Goal: Information Seeking & Learning: Learn about a topic

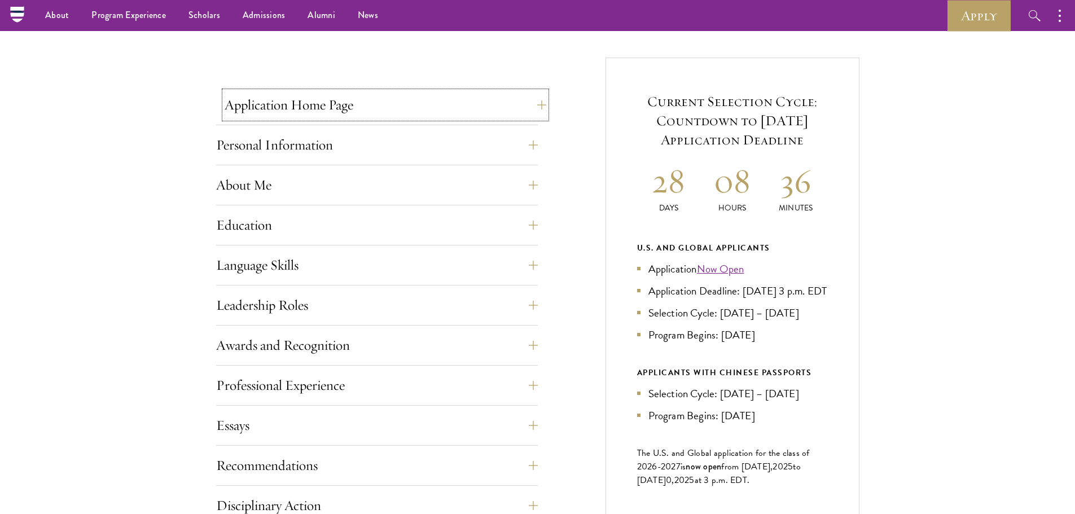
click at [371, 95] on button "Application Home Page" at bounding box center [386, 104] width 322 height 27
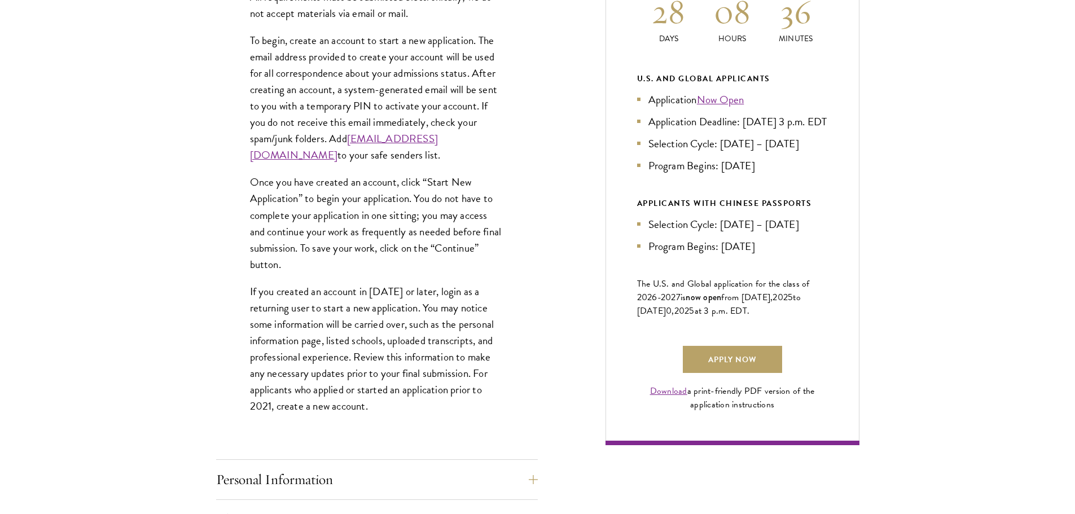
scroll to position [737, 0]
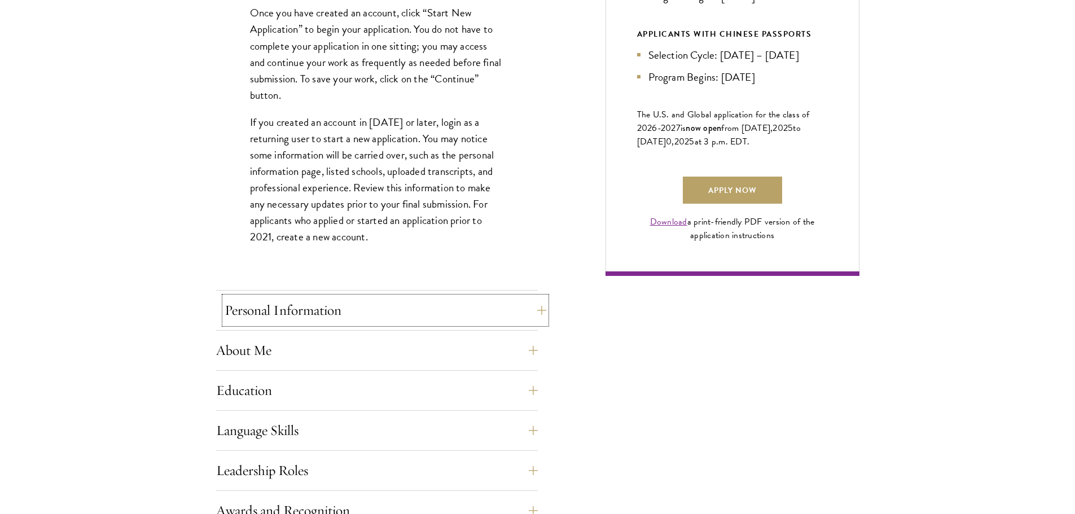
click at [359, 299] on button "Personal Information" at bounding box center [386, 310] width 322 height 27
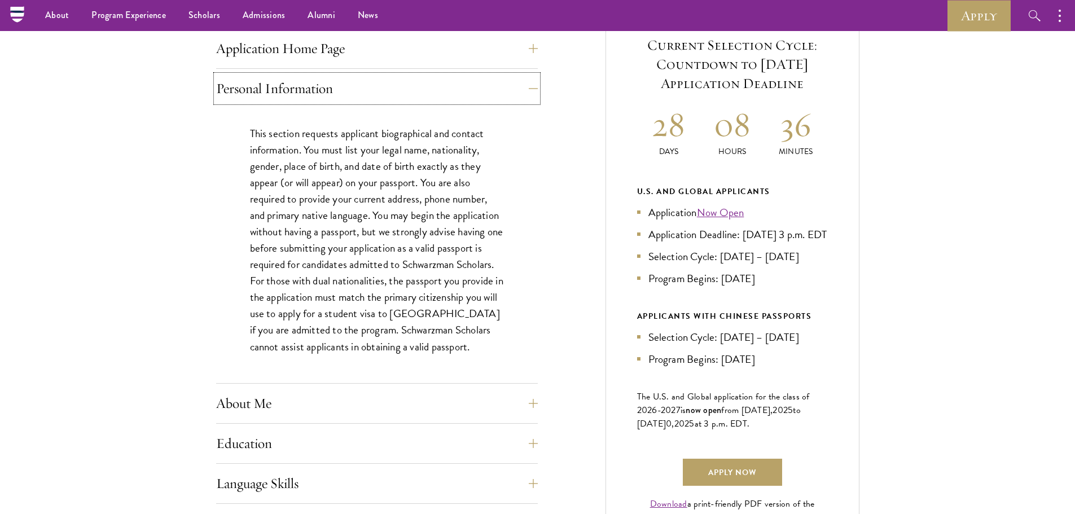
scroll to position [455, 0]
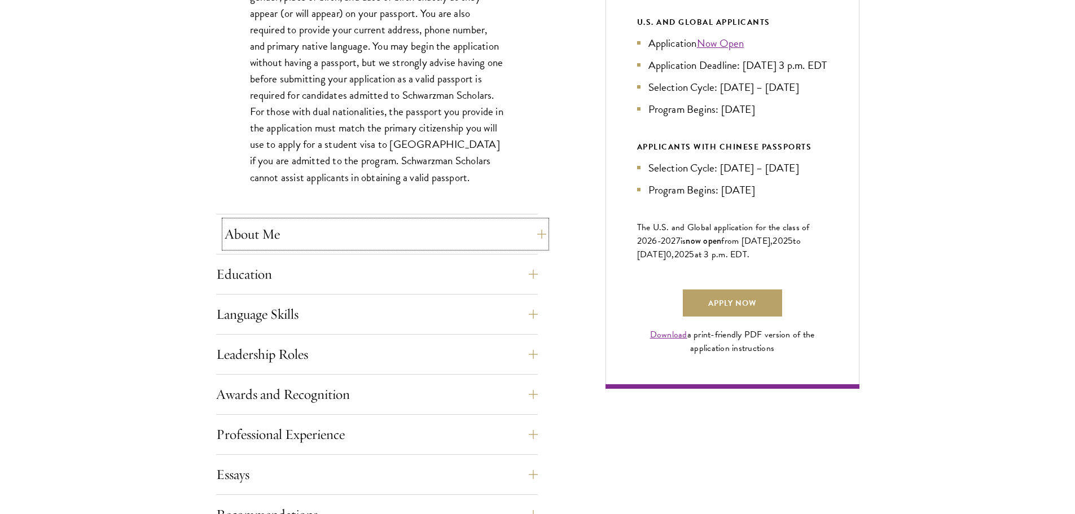
click at [305, 228] on button "About Me" at bounding box center [386, 234] width 322 height 27
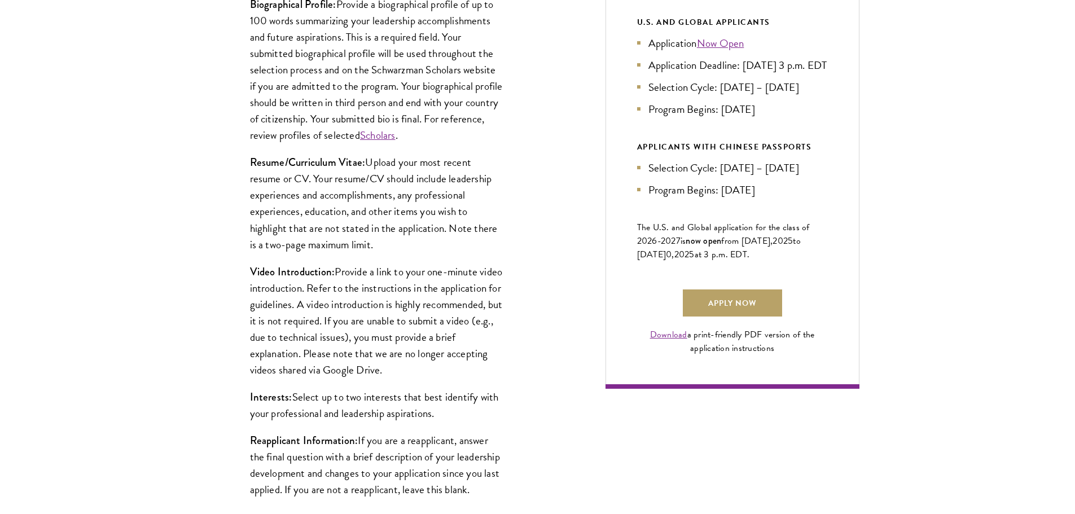
scroll to position [568, 0]
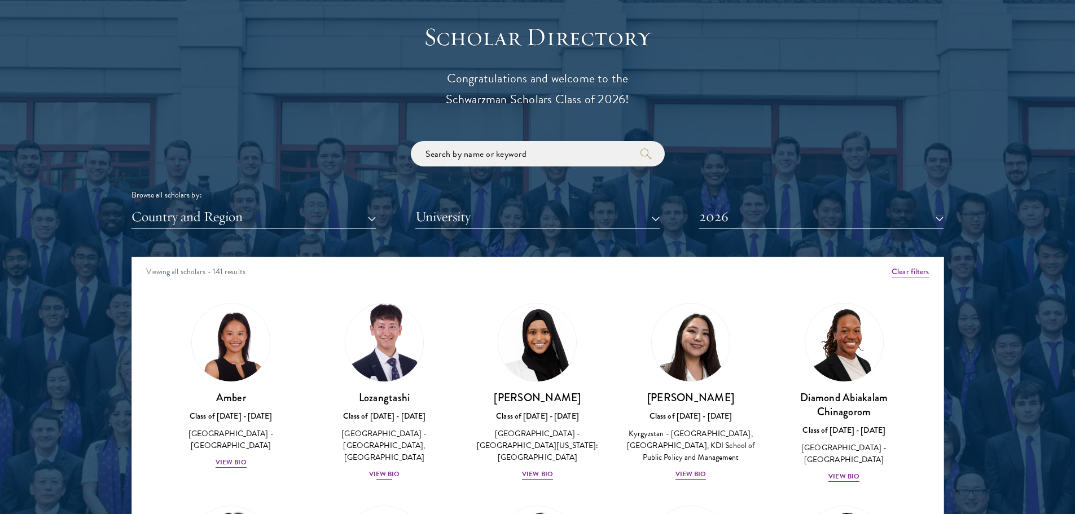
scroll to position [1467, 0]
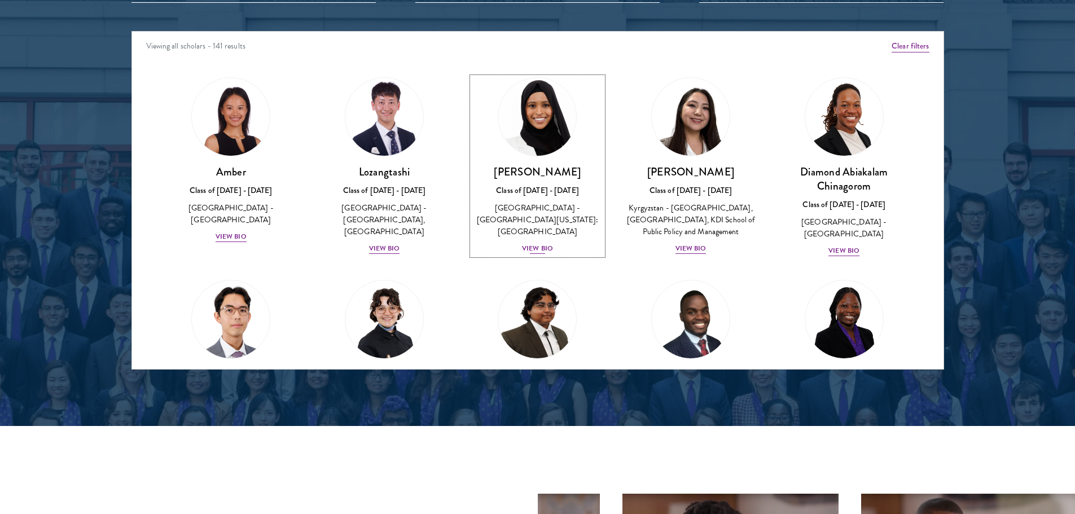
click at [527, 243] on div "View Bio" at bounding box center [537, 248] width 31 height 11
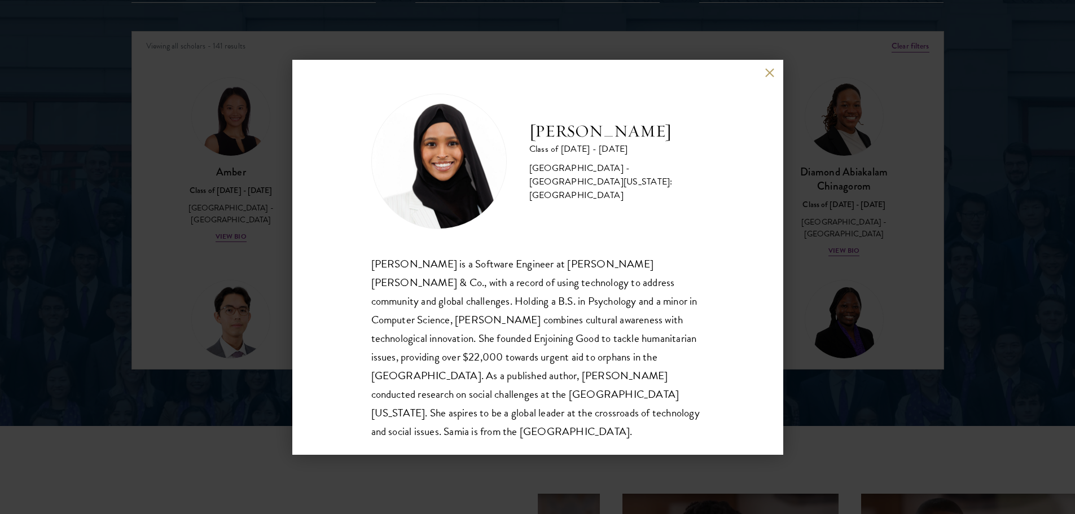
scroll to position [1, 0]
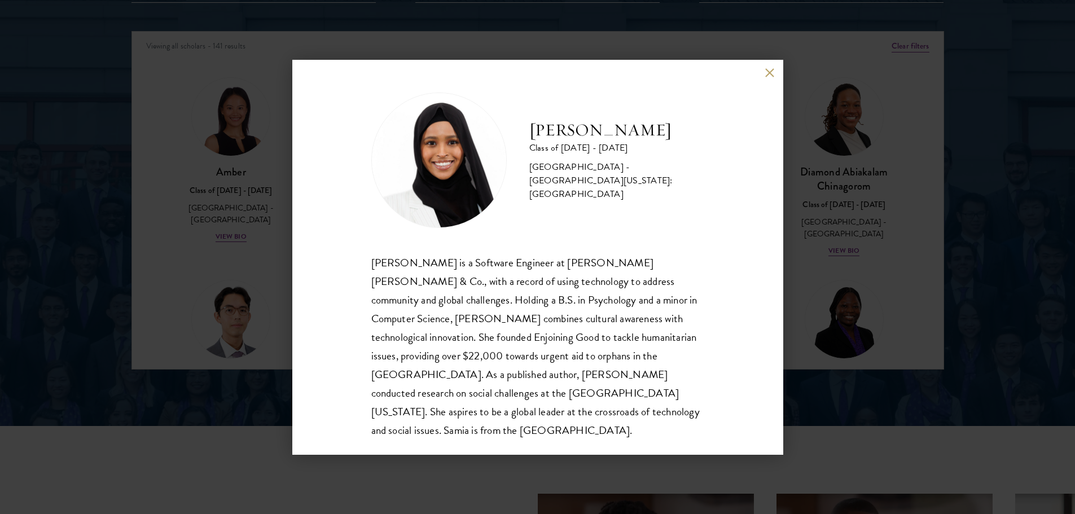
click at [838, 217] on div "[PERSON_NAME] Class of [DATE] - [DATE] [GEOGRAPHIC_DATA] - [GEOGRAPHIC_DATA][US…" at bounding box center [537, 257] width 1075 height 514
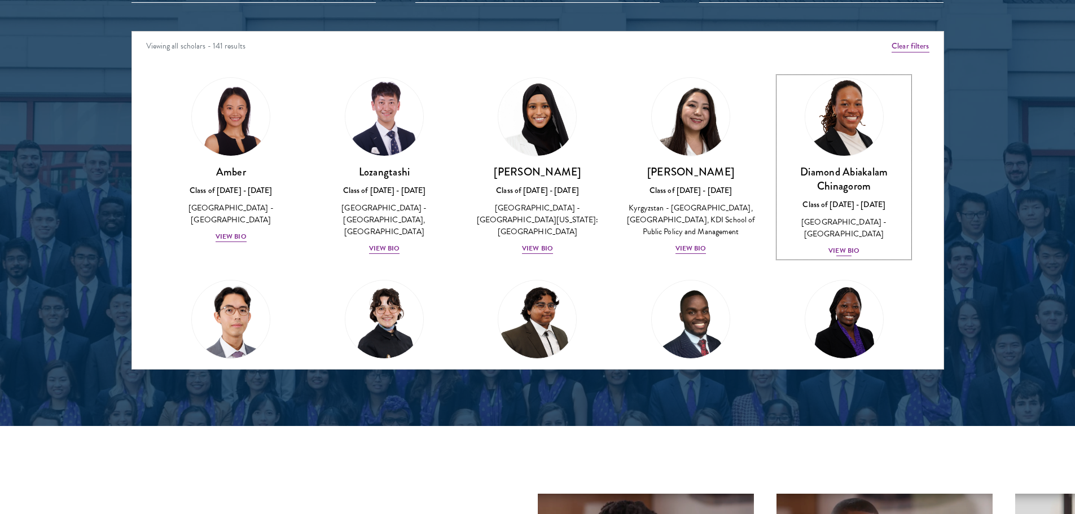
click at [820, 239] on div "Diamond Abiakalam [GEOGRAPHIC_DATA] Class of [DATE] - [DATE] [GEOGRAPHIC_DATA] …" at bounding box center [843, 211] width 131 height 93
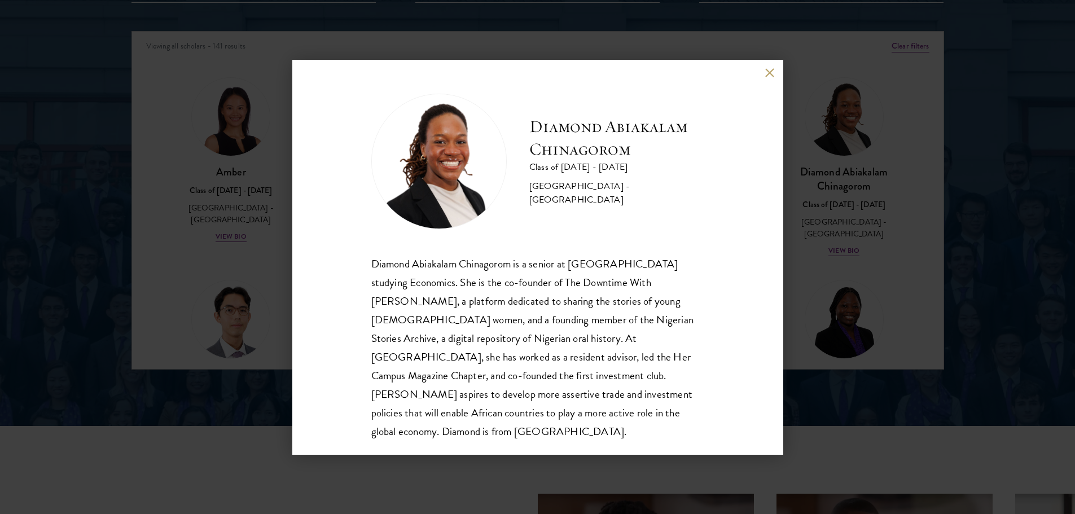
drag, startPoint x: 859, startPoint y: 221, endPoint x: 709, endPoint y: 219, distance: 149.5
click at [859, 221] on div "Diamond Abiakalam [GEOGRAPHIC_DATA] Class of [DATE] - [DATE] [GEOGRAPHIC_DATA] …" at bounding box center [537, 257] width 1075 height 514
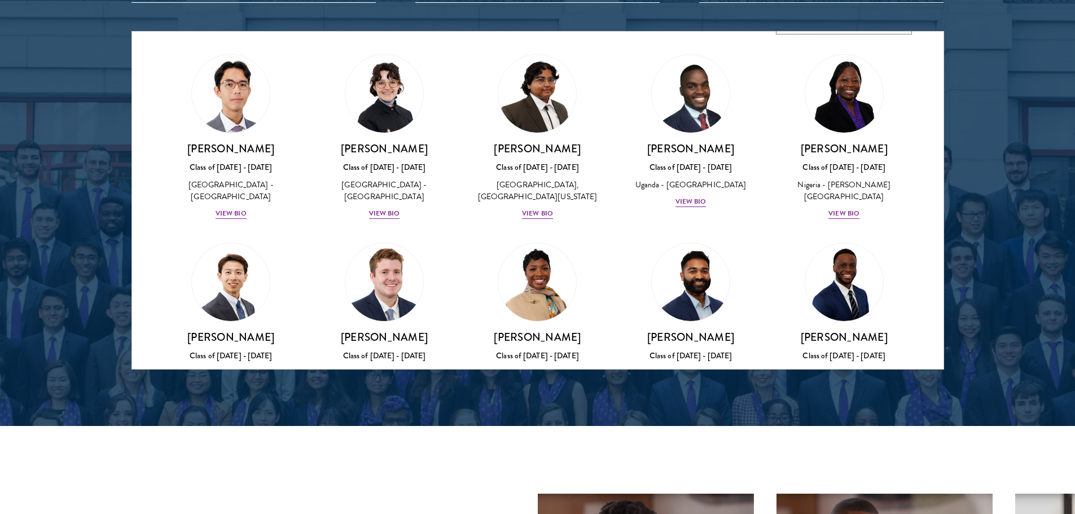
scroll to position [451, 0]
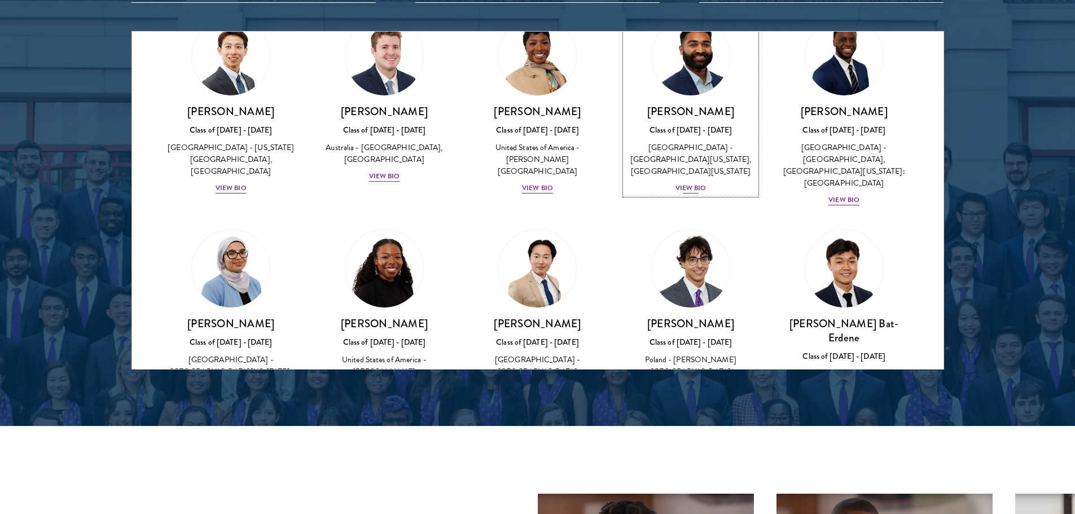
click at [693, 179] on div "[PERSON_NAME] Class of [DATE] - [DATE] [GEOGRAPHIC_DATA] - [GEOGRAPHIC_DATA][US…" at bounding box center [690, 149] width 131 height 90
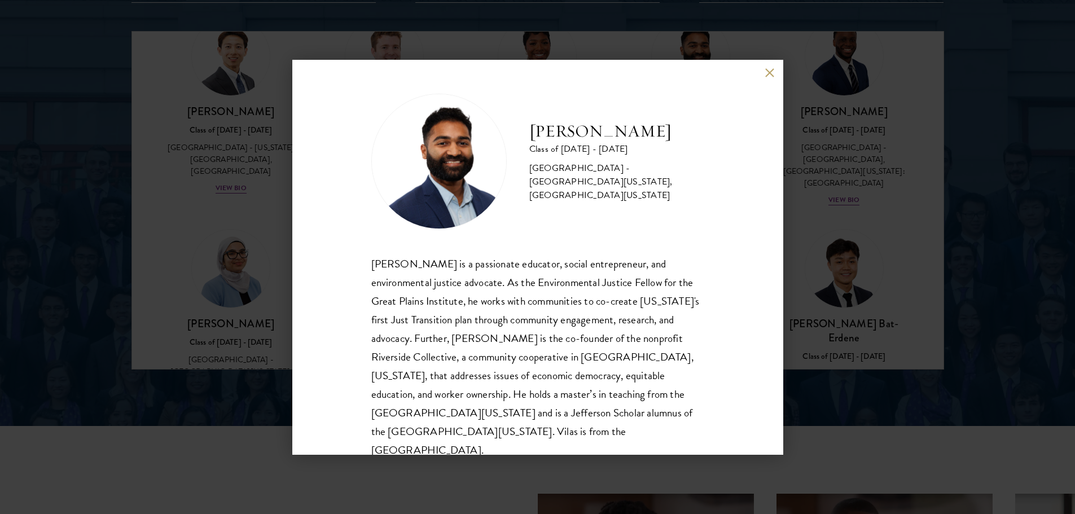
scroll to position [20, 0]
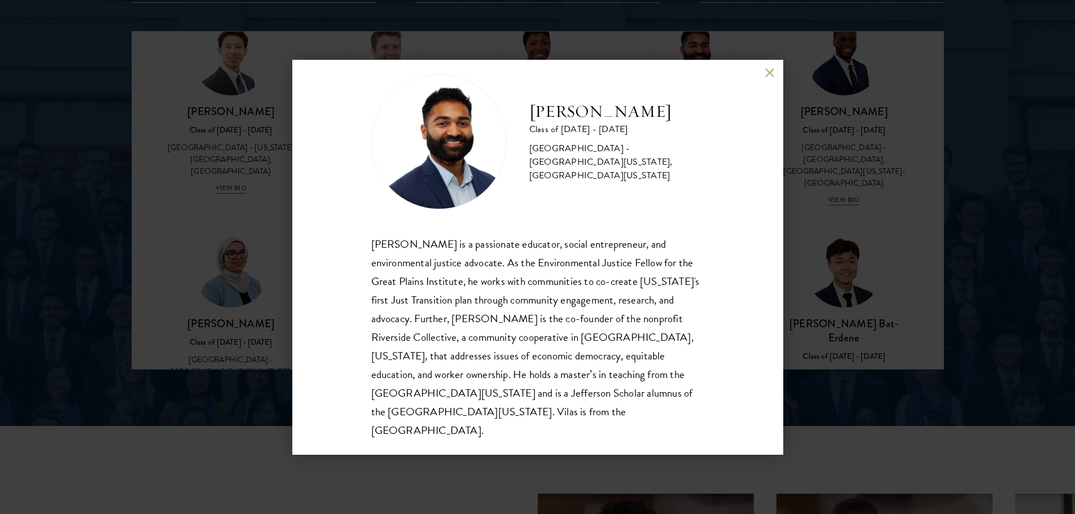
click at [842, 197] on div "[PERSON_NAME] Class of [DATE] - [DATE] [GEOGRAPHIC_DATA] - [GEOGRAPHIC_DATA][US…" at bounding box center [537, 257] width 1075 height 514
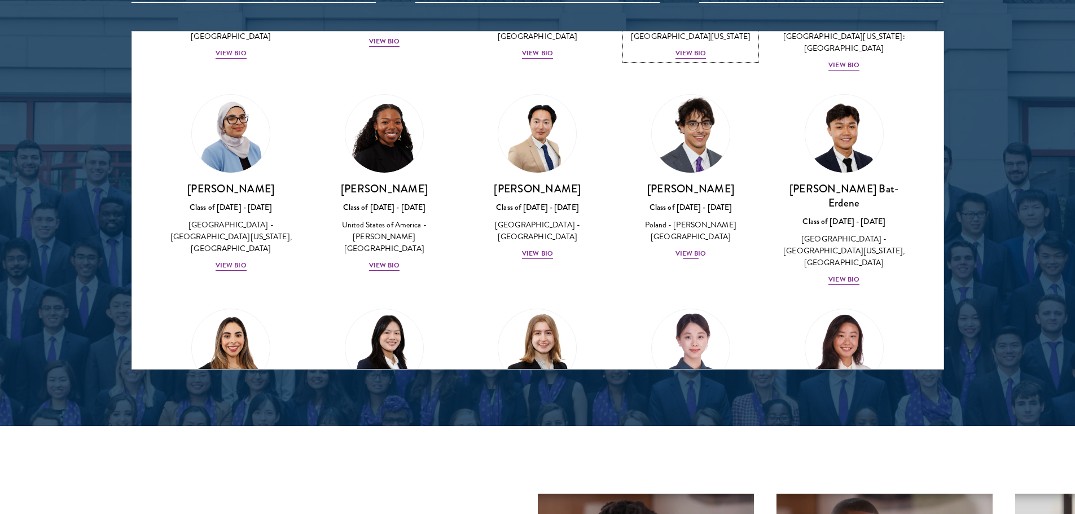
scroll to position [699, 0]
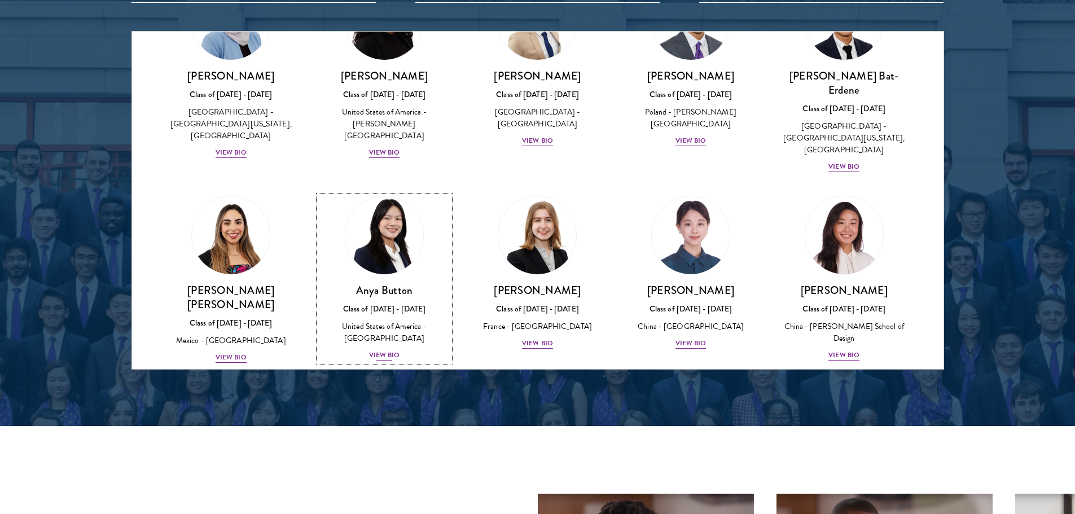
click at [385, 350] on div "View Bio" at bounding box center [384, 355] width 31 height 11
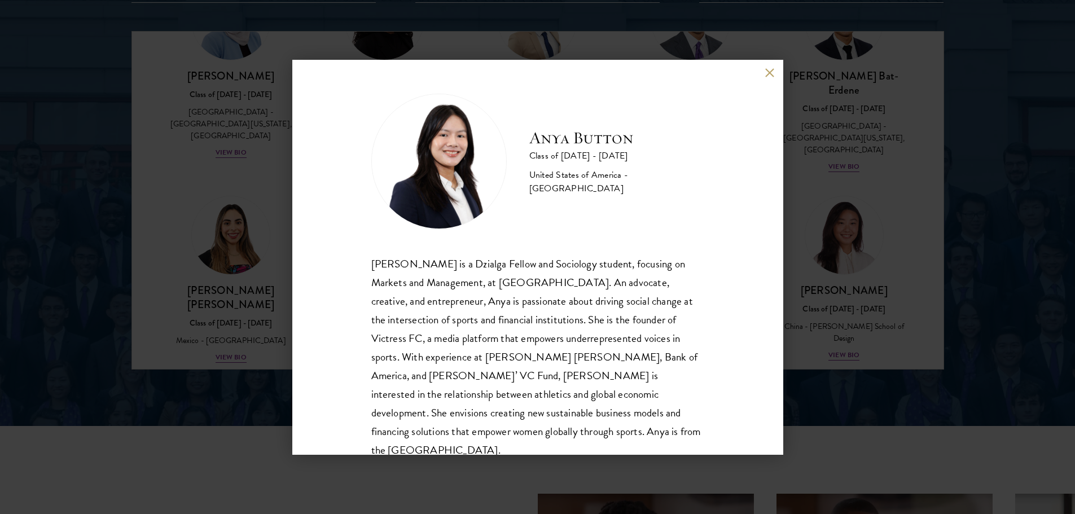
scroll to position [20, 0]
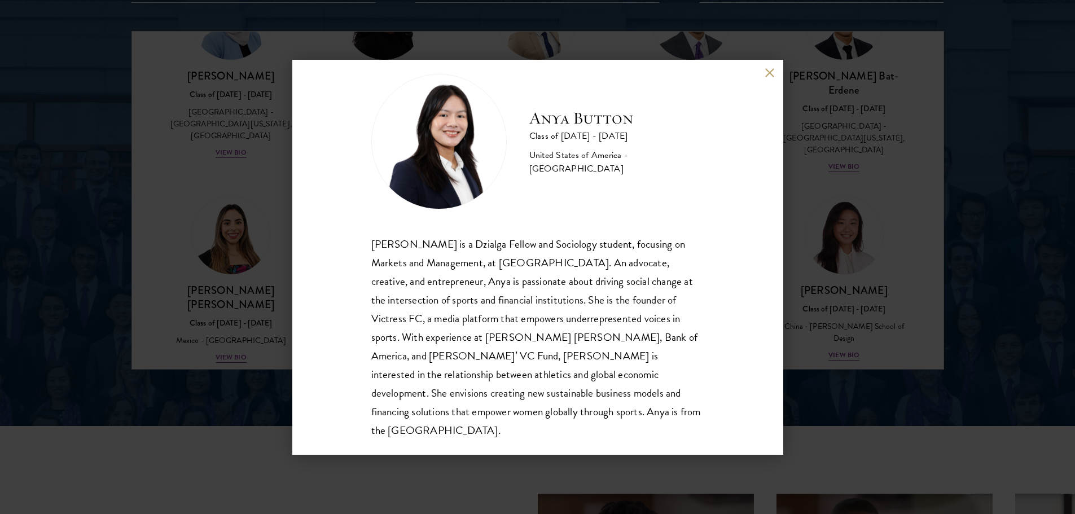
click at [835, 212] on div "Anya Button Class of [DATE] - [DATE] [GEOGRAPHIC_DATA] - [GEOGRAPHIC_DATA] [PER…" at bounding box center [537, 257] width 1075 height 514
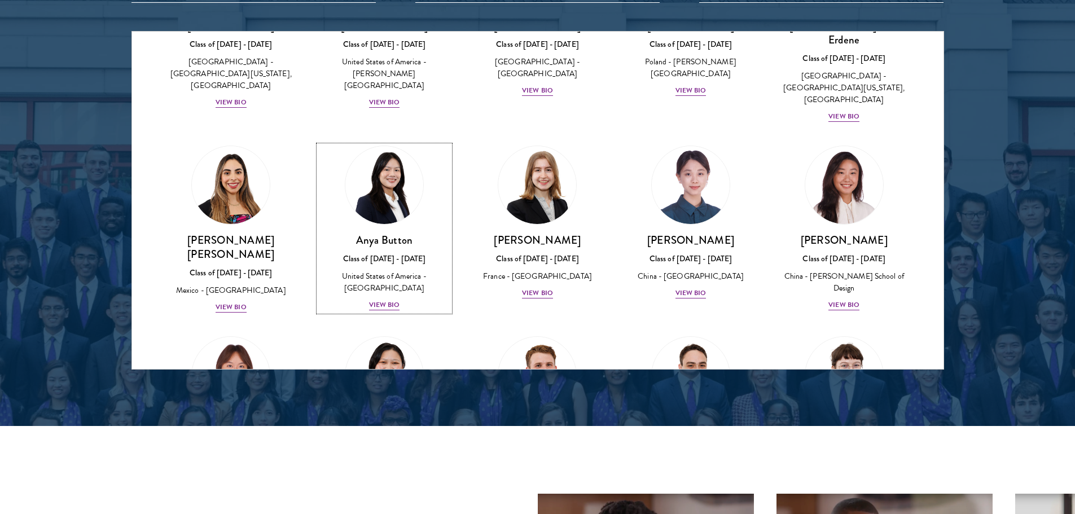
scroll to position [1031, 0]
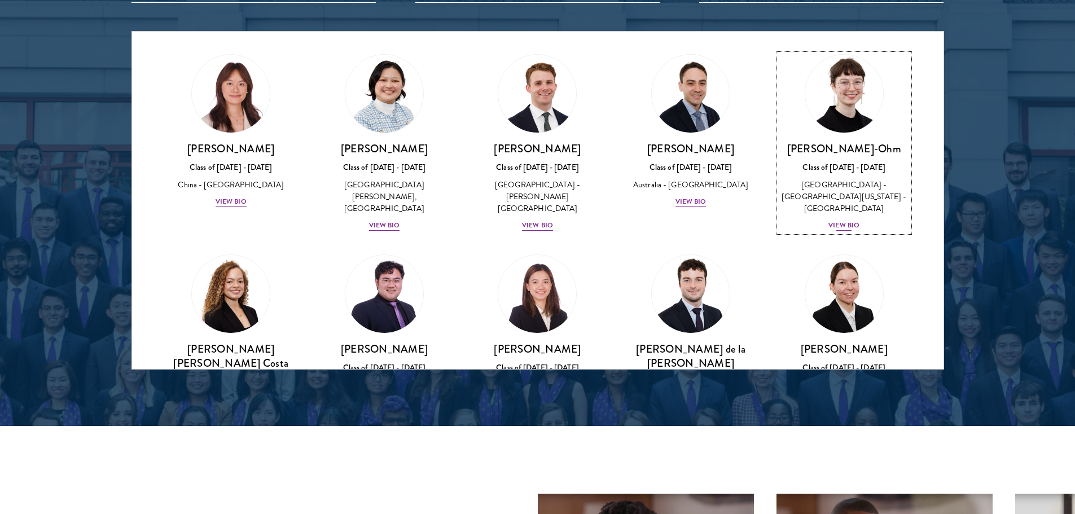
click at [835, 177] on div "[PERSON_NAME]-Ohm Class of [DATE] - [DATE] [GEOGRAPHIC_DATA] - [GEOGRAPHIC_DATA…" at bounding box center [843, 187] width 131 height 90
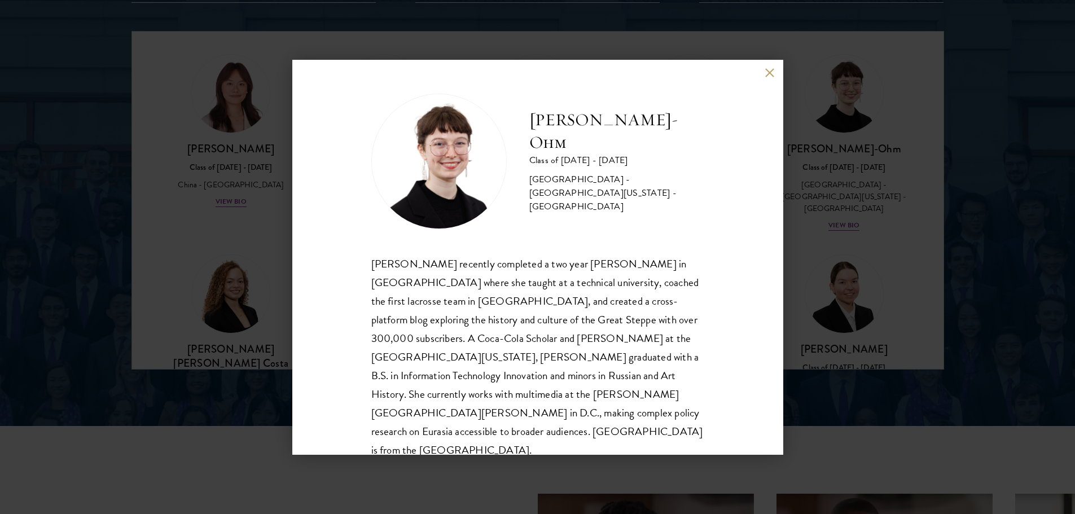
click at [827, 194] on div "[PERSON_NAME]-Ohm Class of [DATE] - [DATE] [GEOGRAPHIC_DATA] - [GEOGRAPHIC_DATA…" at bounding box center [537, 257] width 1075 height 514
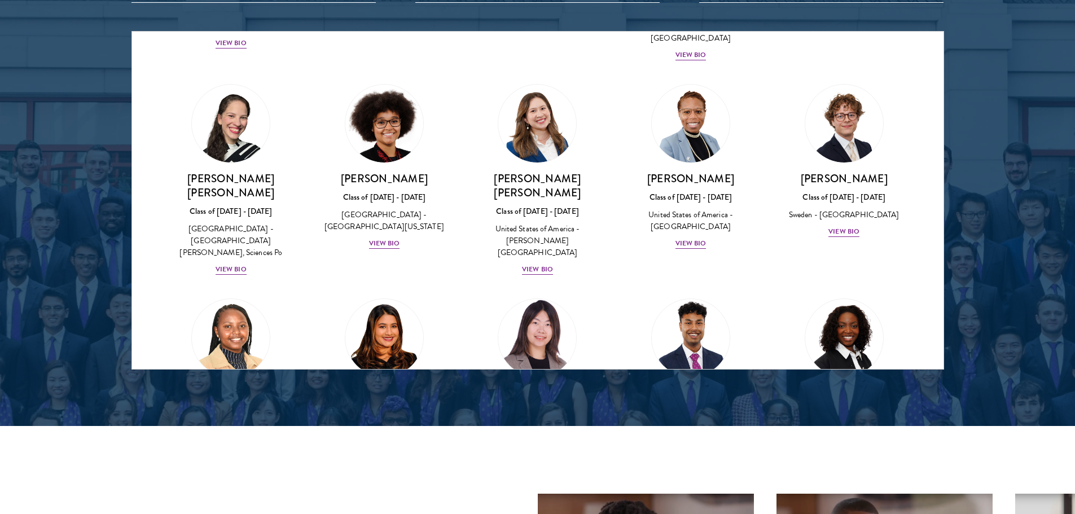
scroll to position [1754, 0]
